Goal: Information Seeking & Learning: Find specific fact

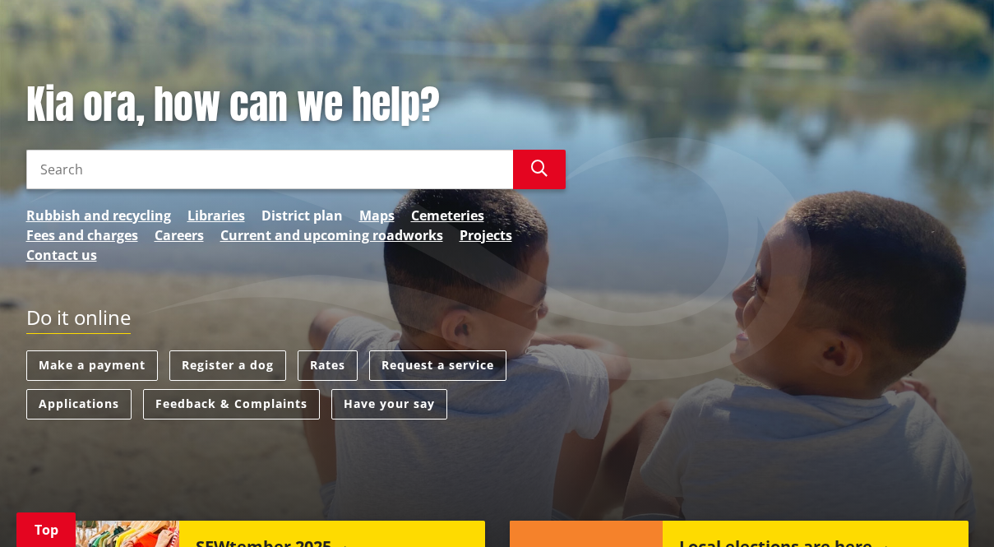
scroll to position [166, 0]
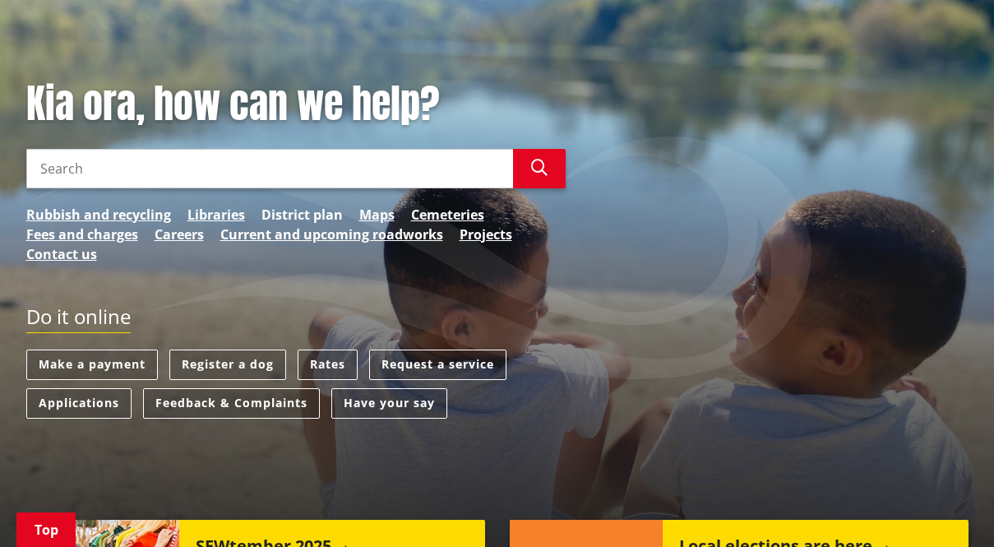
click at [289, 210] on link "District plan" at bounding box center [301, 215] width 81 height 20
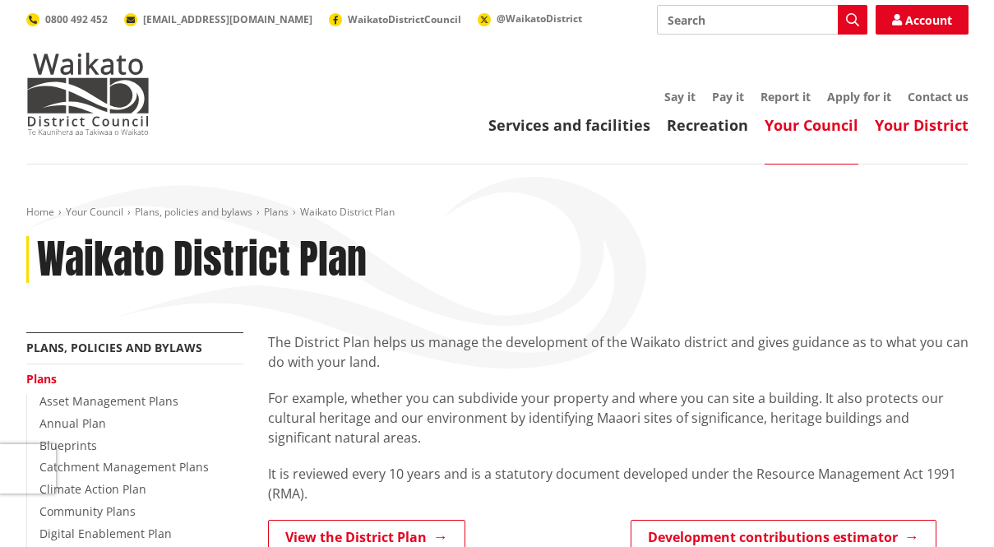
click at [886, 127] on link "Your District" at bounding box center [922, 125] width 94 height 20
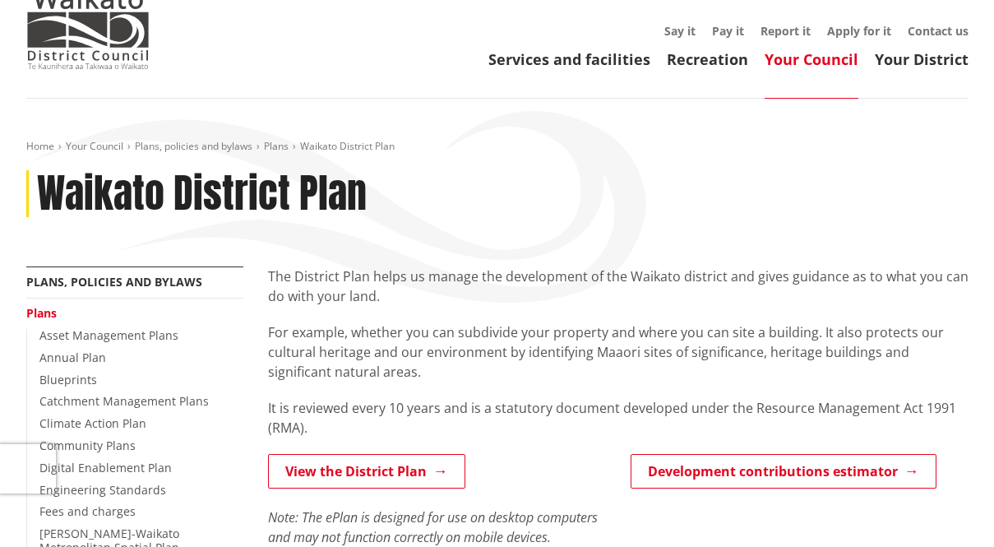
scroll to position [67, 0]
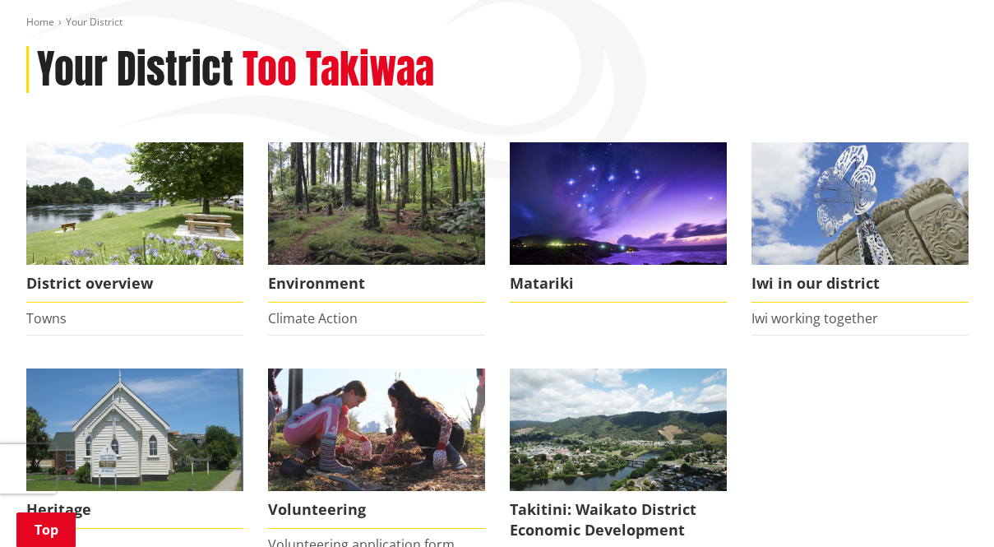
scroll to position [188, 0]
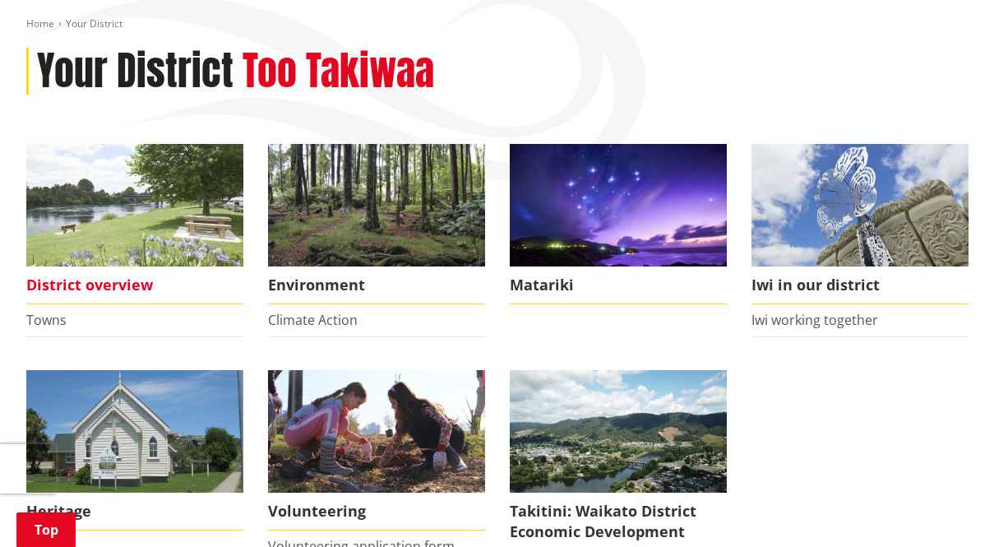
click at [116, 279] on span "District overview" at bounding box center [134, 285] width 217 height 38
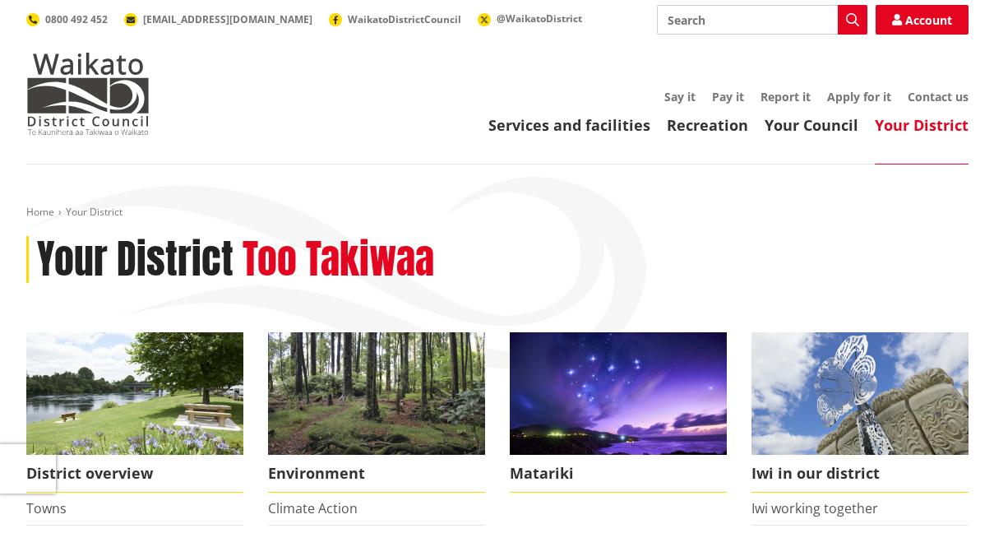
scroll to position [0, 0]
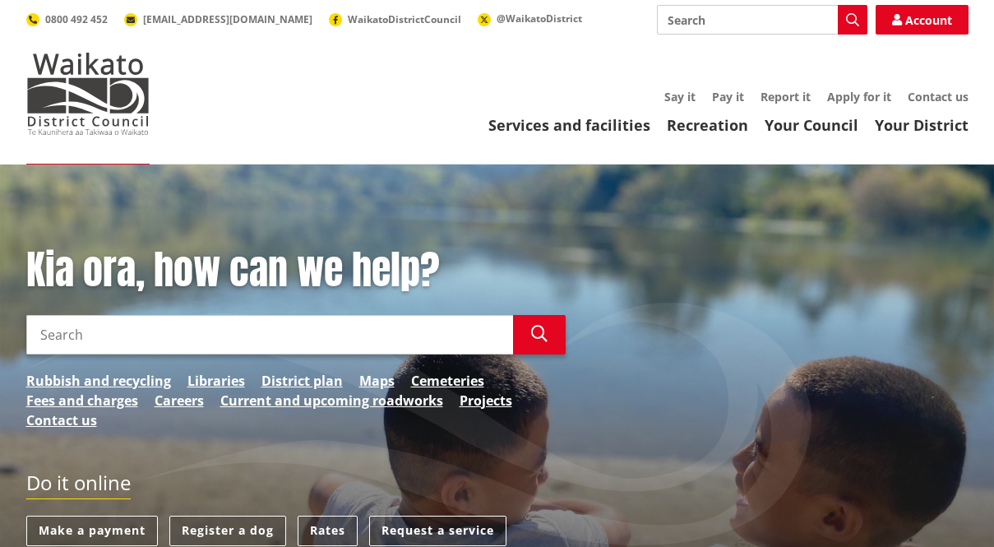
scroll to position [167, 0]
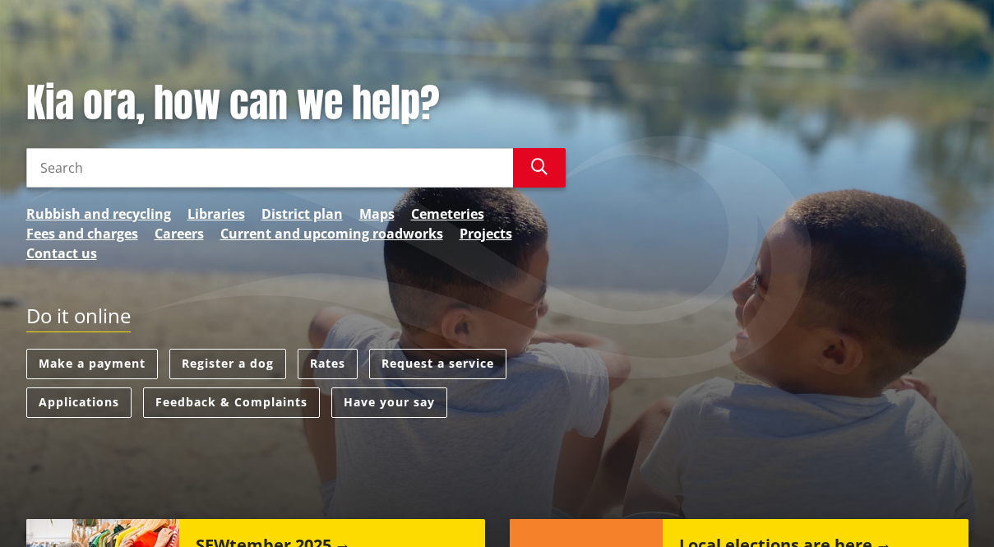
click at [88, 158] on input "Search" at bounding box center [269, 167] width 487 height 39
type input "Thames-Coromandel"
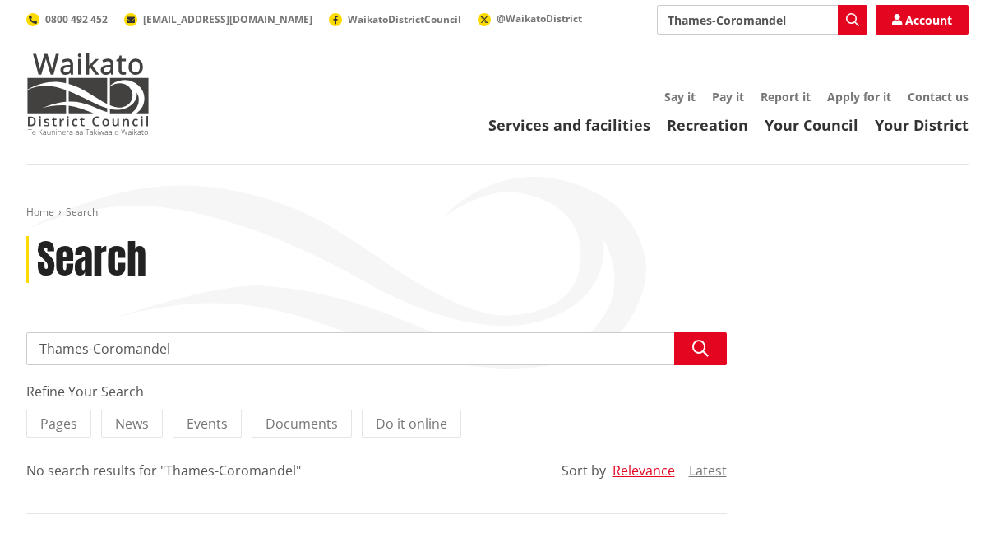
click at [201, 340] on input "Thames-Coromandel" at bounding box center [376, 348] width 700 height 33
type input "T"
